Goal: Task Accomplishment & Management: Use online tool/utility

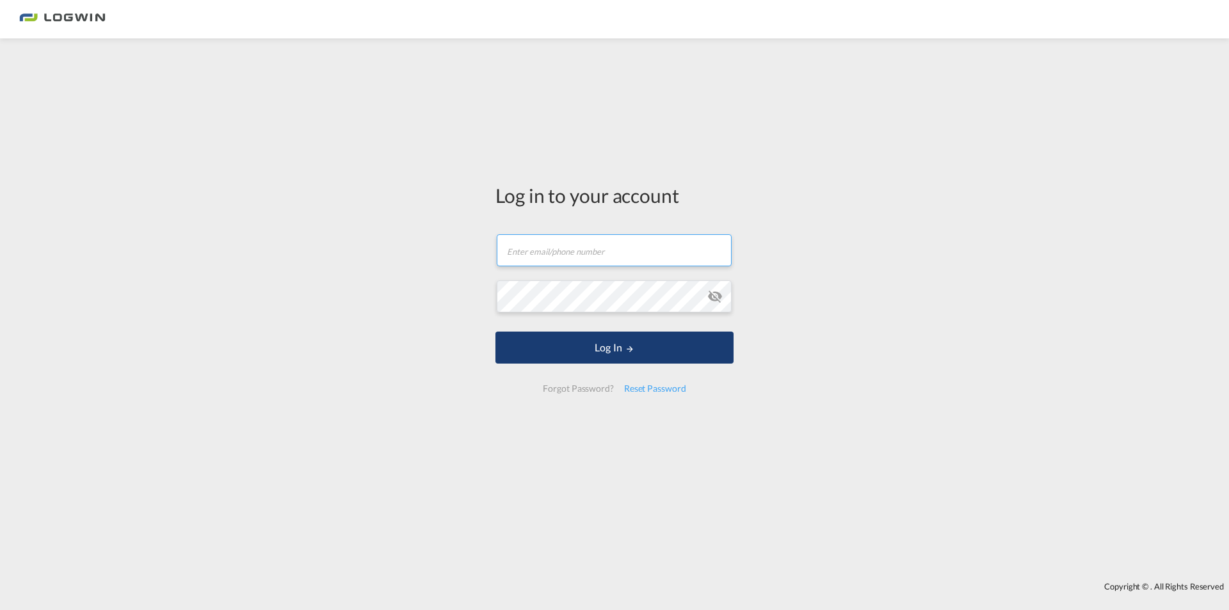
type input "[PERSON_NAME][EMAIL_ADDRESS][DOMAIN_NAME]"
click at [605, 346] on button "Log In" at bounding box center [614, 348] width 238 height 32
